Goal: Browse casually: Explore the website without a specific task or goal

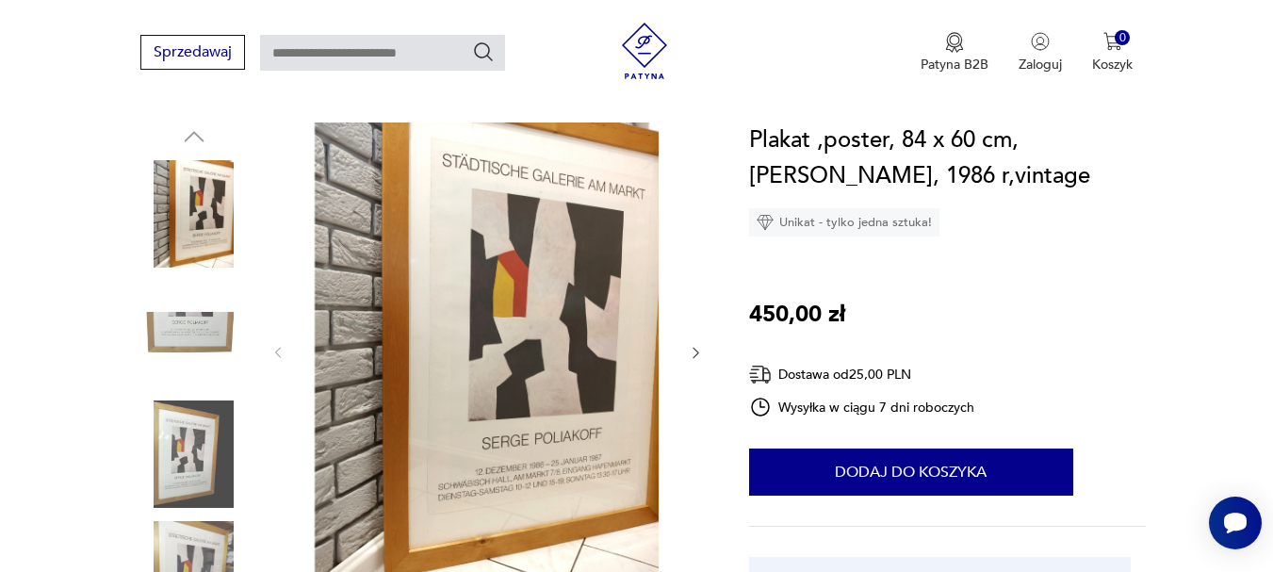
click at [695, 354] on icon "button" at bounding box center [696, 353] width 16 height 16
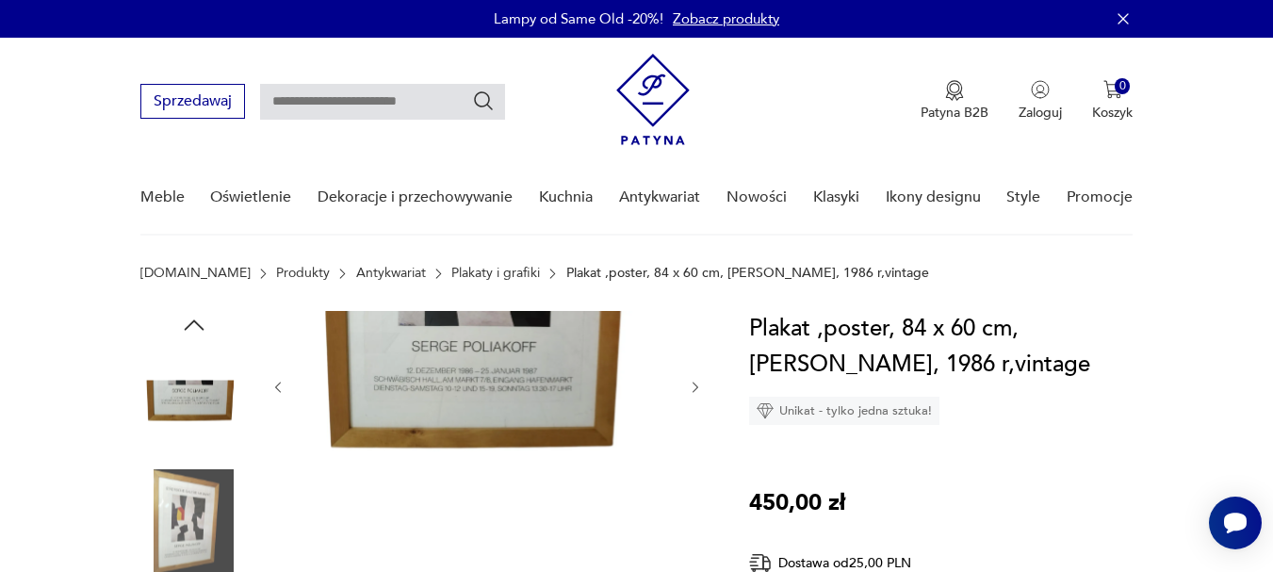
scroll to position [94, 0]
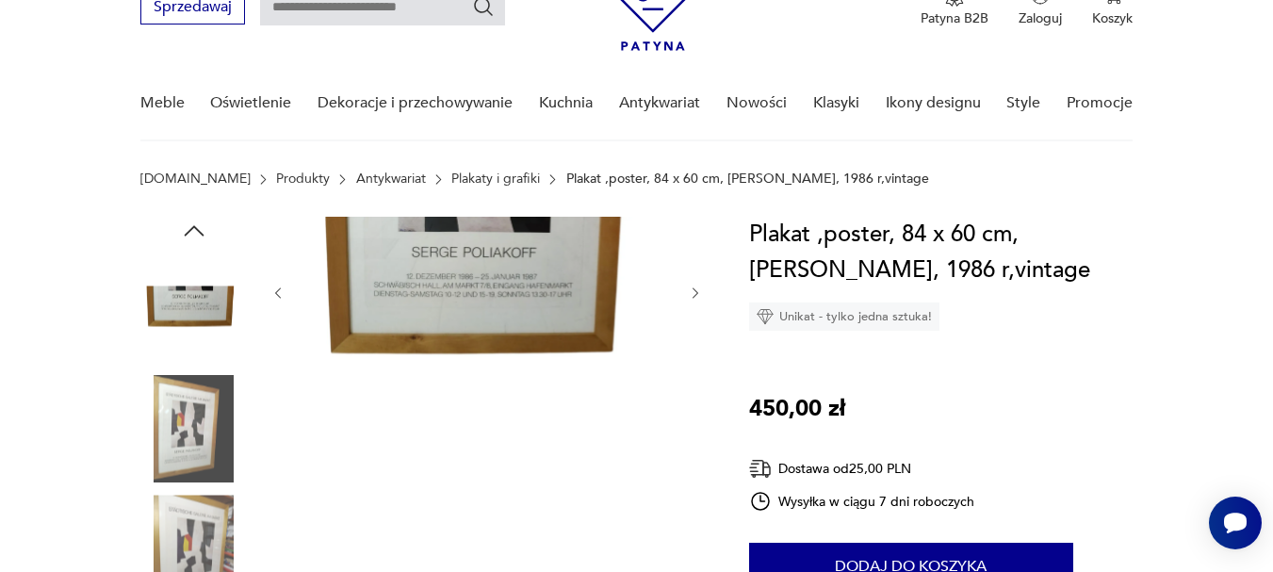
click at [697, 291] on icon "button" at bounding box center [696, 292] width 6 height 11
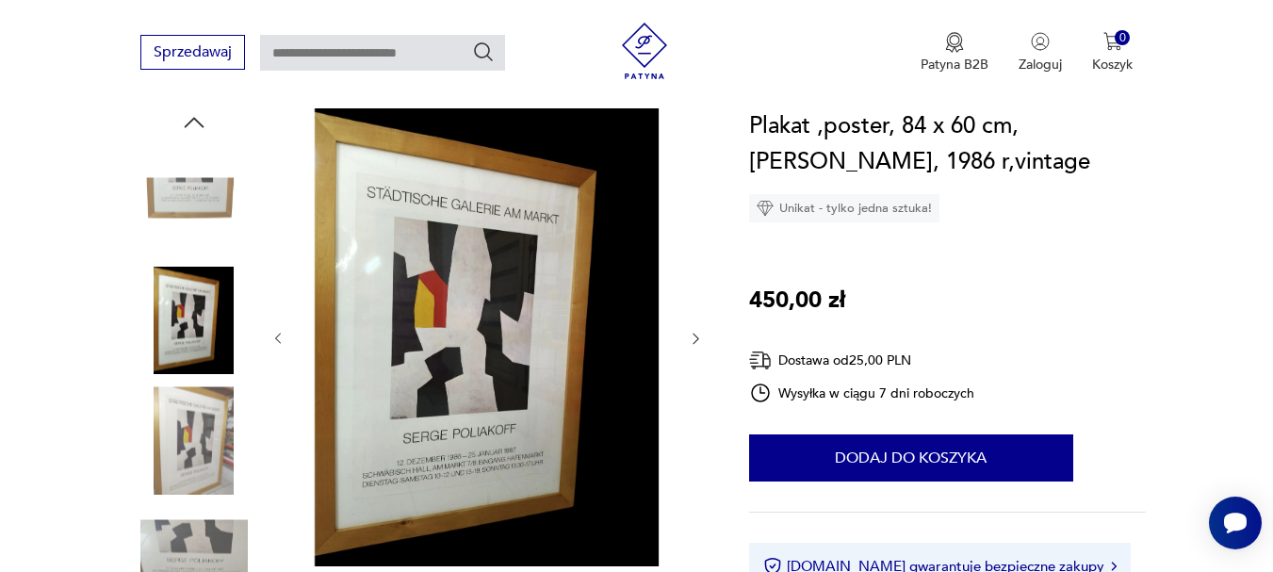
scroll to position [283, 0]
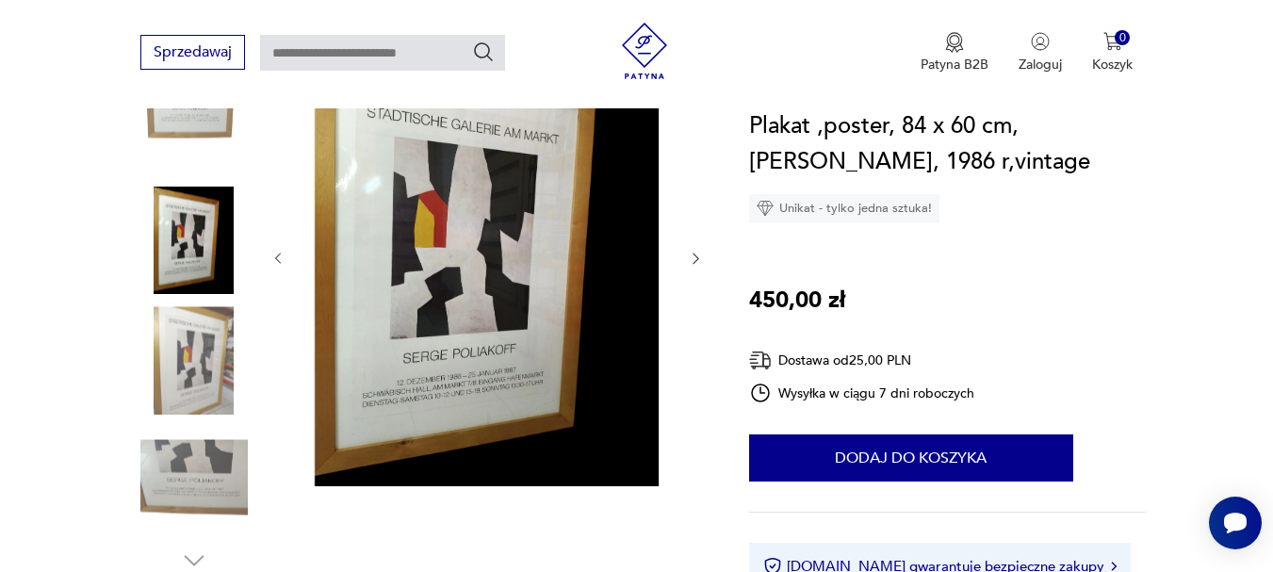
click at [693, 257] on icon "button" at bounding box center [696, 259] width 16 height 16
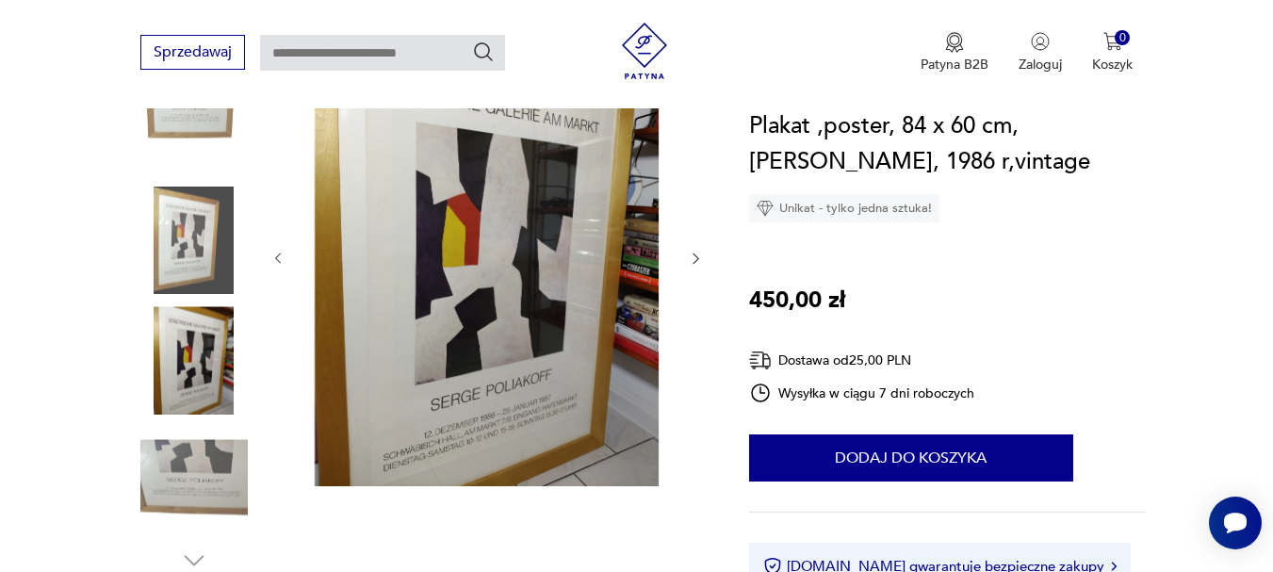
click at [693, 257] on icon "button" at bounding box center [696, 259] width 16 height 16
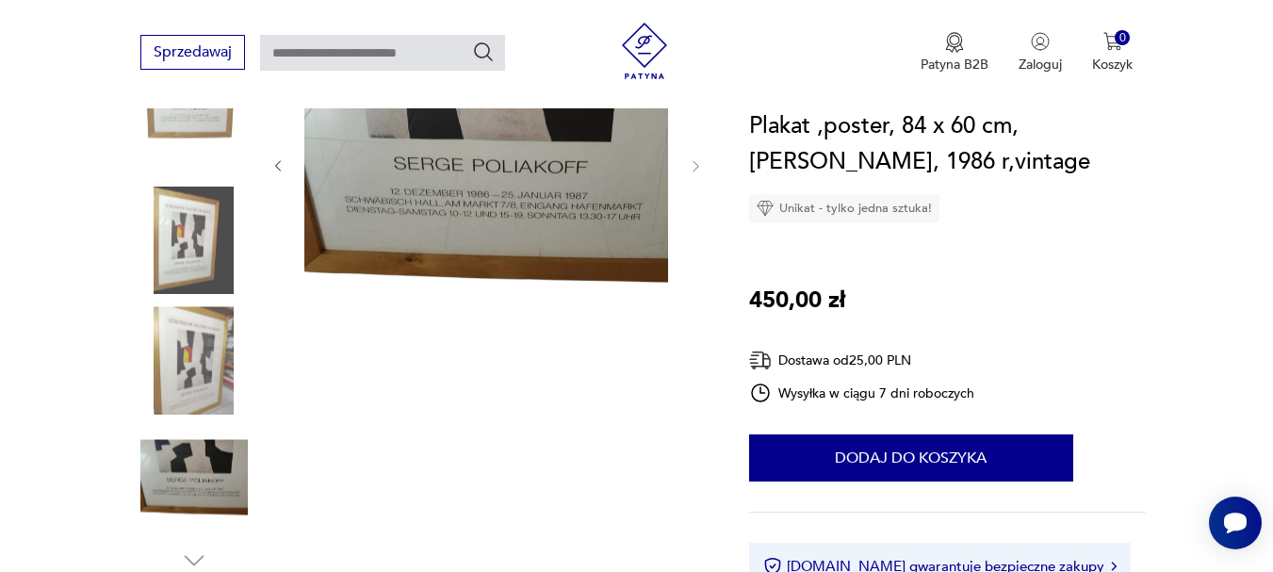
click at [493, 172] on img at bounding box center [486, 164] width 364 height 273
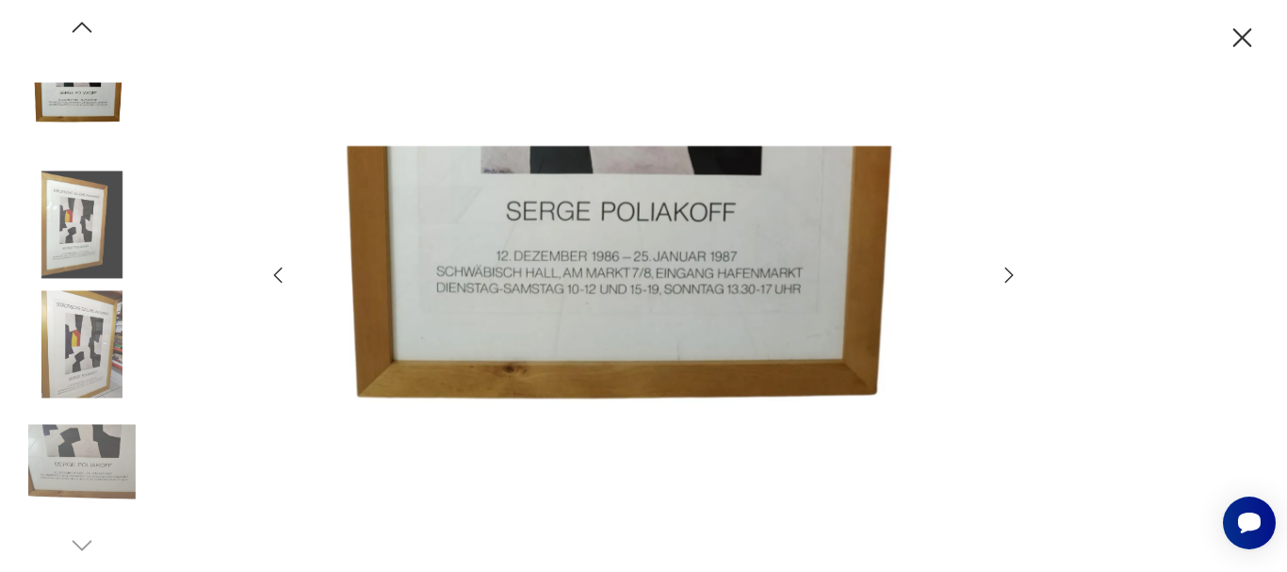
click at [1011, 276] on icon "button" at bounding box center [1010, 274] width 8 height 15
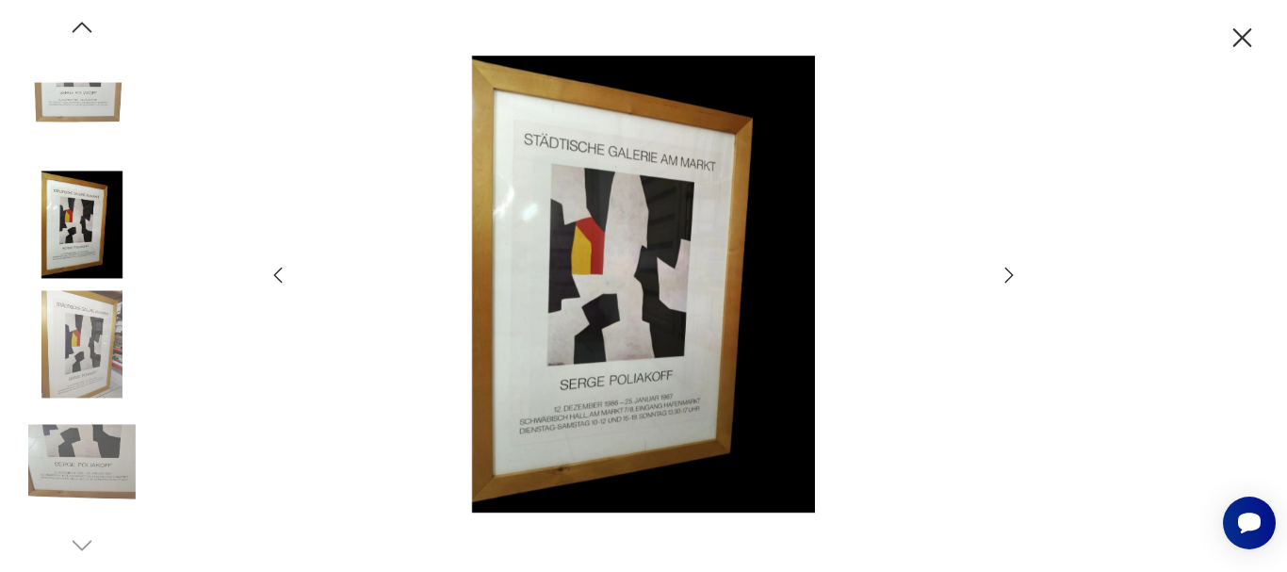
click at [1011, 276] on icon "button" at bounding box center [1010, 274] width 8 height 15
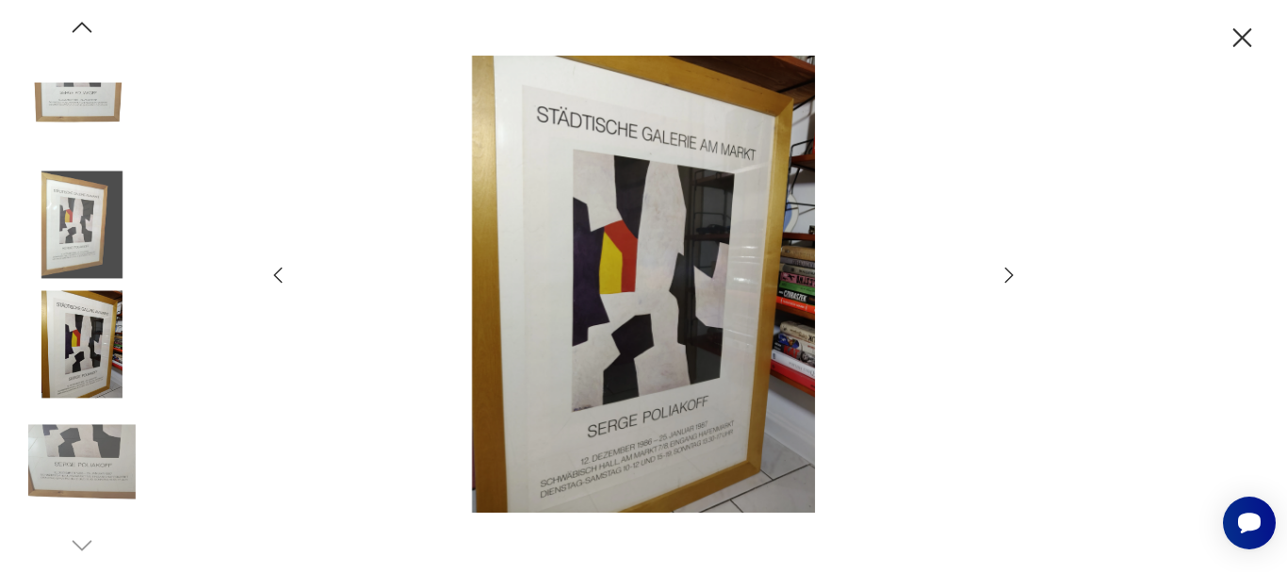
click at [1011, 276] on icon "button" at bounding box center [1010, 274] width 8 height 15
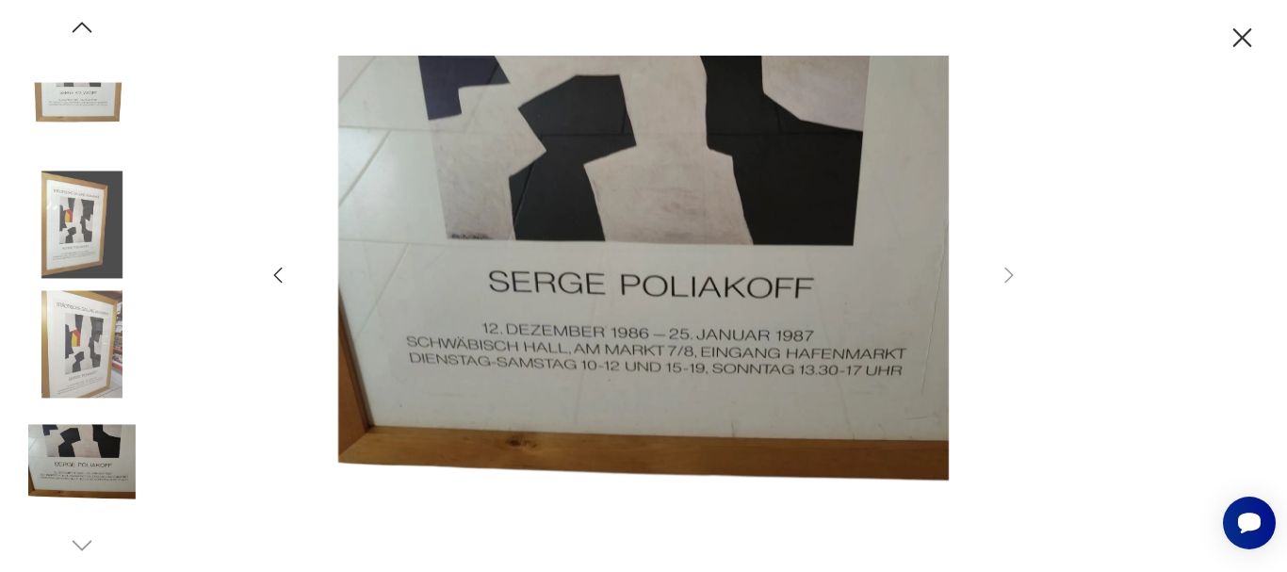
click at [1242, 38] on icon "button" at bounding box center [1243, 37] width 19 height 19
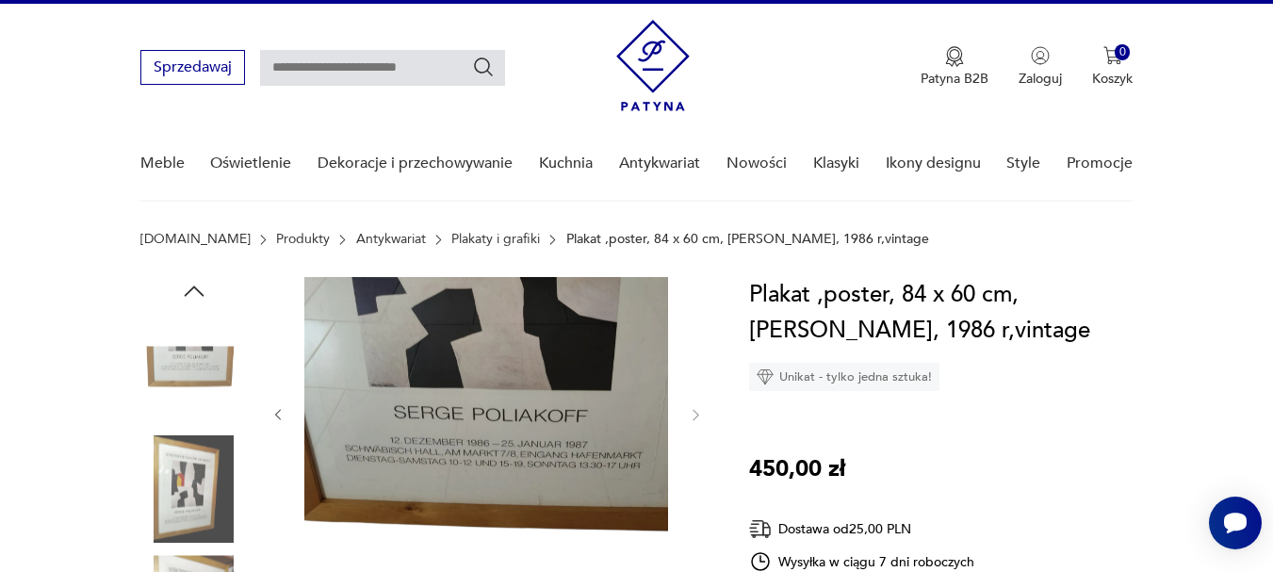
scroll to position [0, 0]
